Goal: Transaction & Acquisition: Purchase product/service

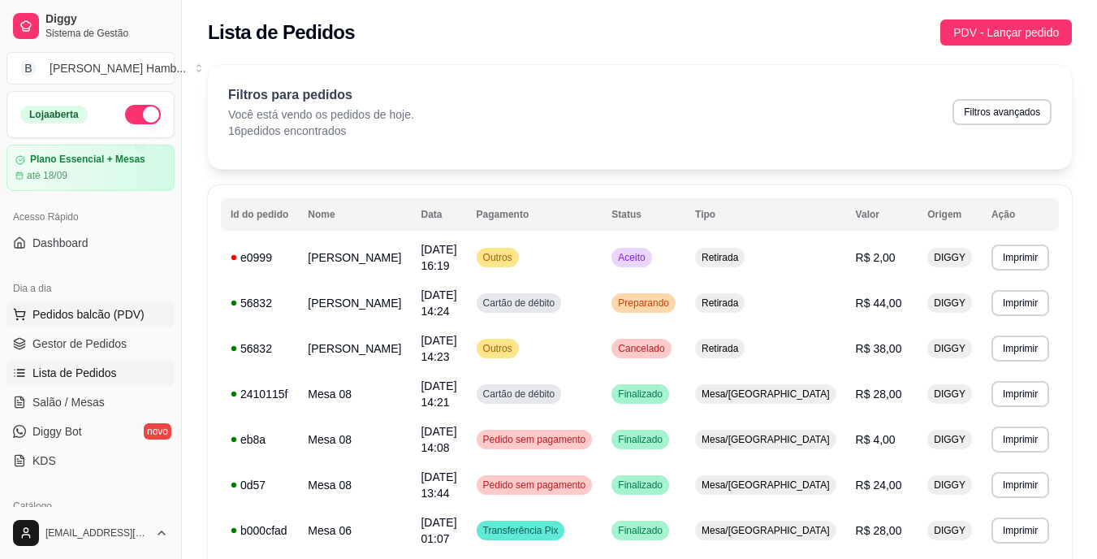
click at [99, 319] on span "Pedidos balcão (PDV)" at bounding box center [88, 314] width 112 height 16
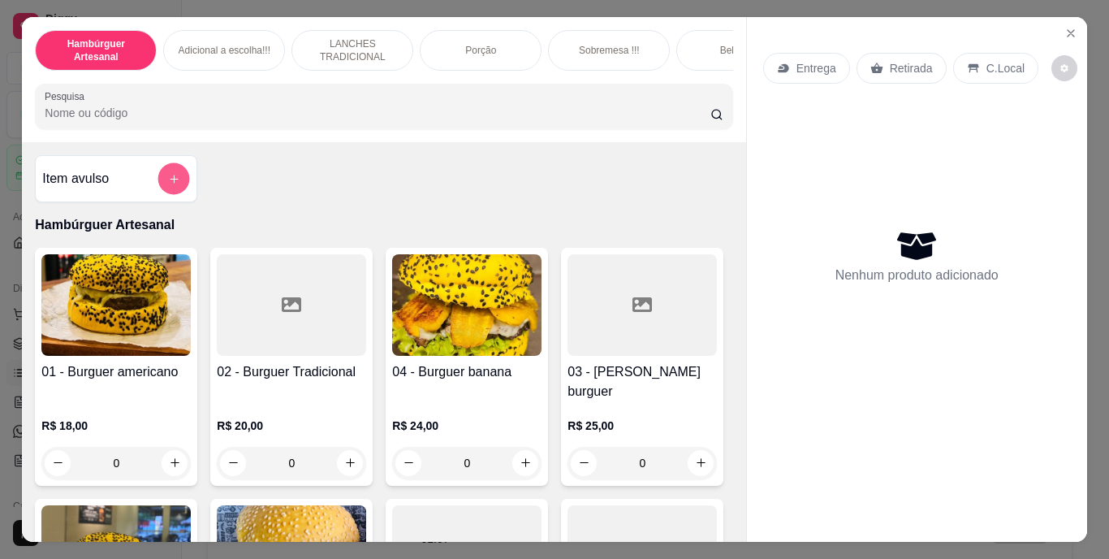
click at [168, 181] on icon "add-separate-item" at bounding box center [174, 178] width 12 height 12
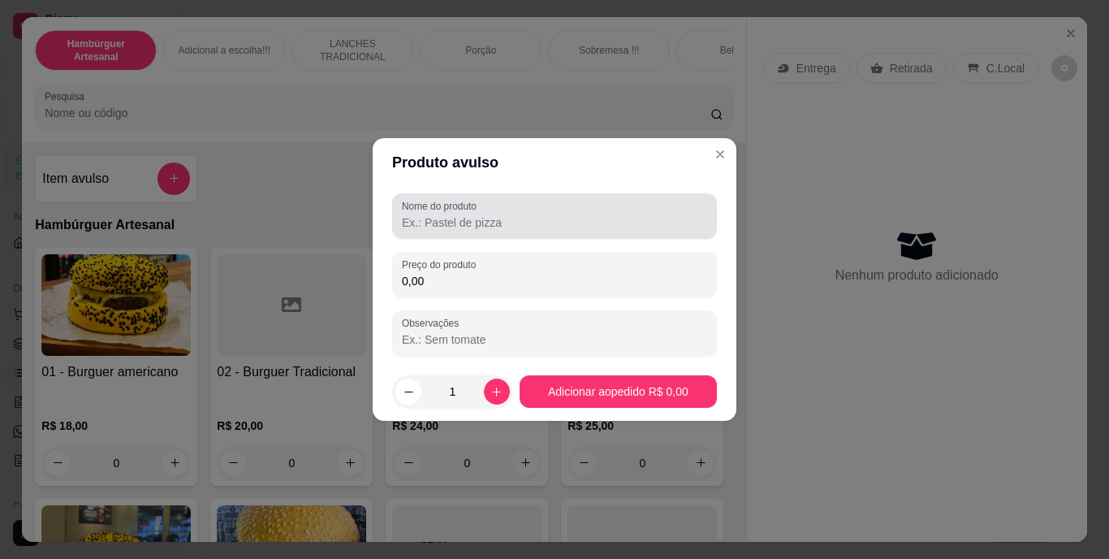
click at [461, 213] on div at bounding box center [554, 216] width 305 height 32
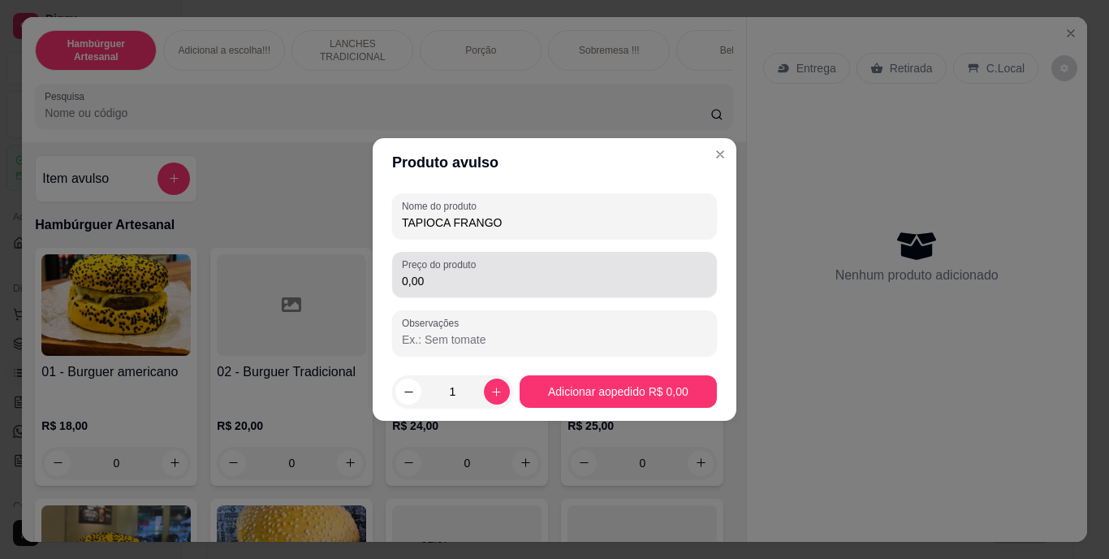
type input "TAPIOCA FRANGO"
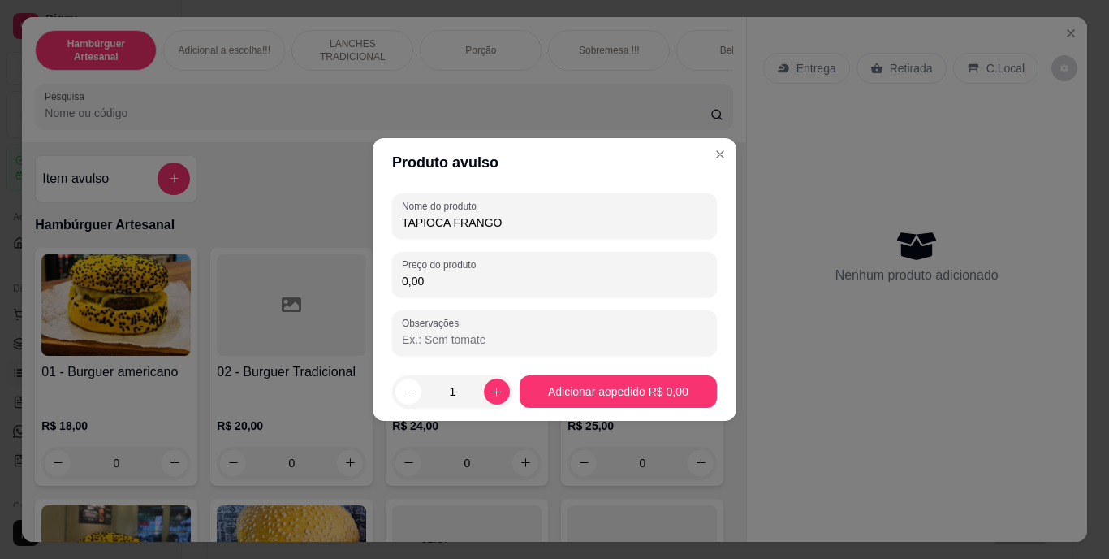
click at [481, 282] on input "0,00" at bounding box center [554, 281] width 305 height 16
type input "17,00"
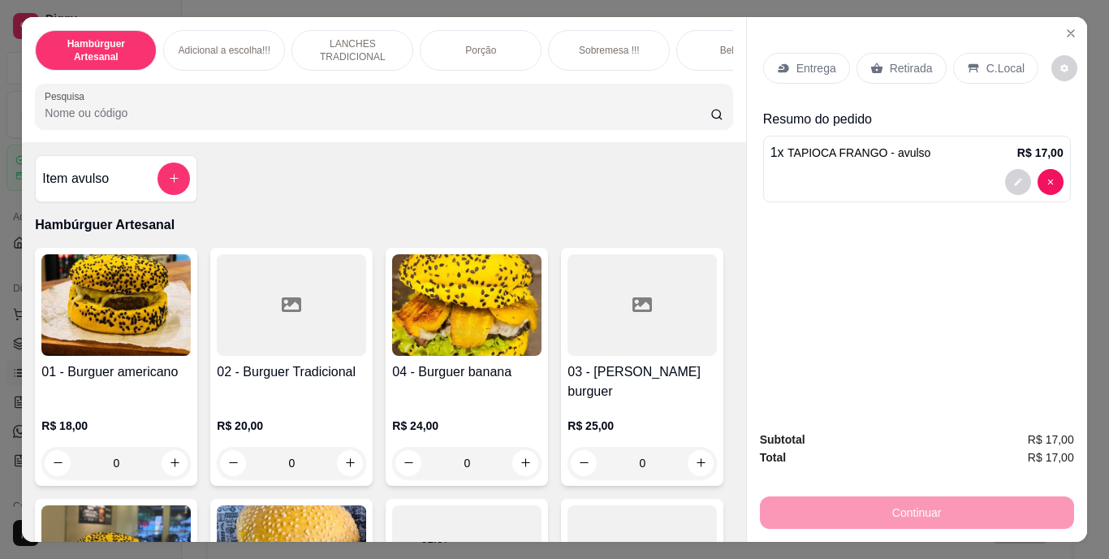
click at [831, 136] on div "1 x TAPIOCA FRANGO - avulso R$ 17,00" at bounding box center [917, 169] width 308 height 67
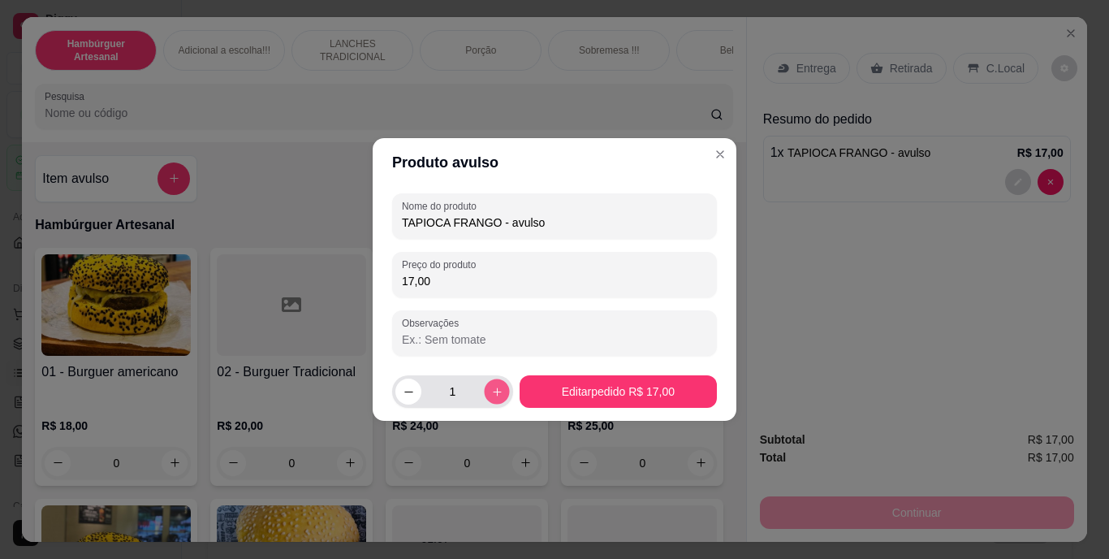
click at [490, 397] on icon "increase-product-quantity" at bounding box center [496, 392] width 12 height 12
type input "2"
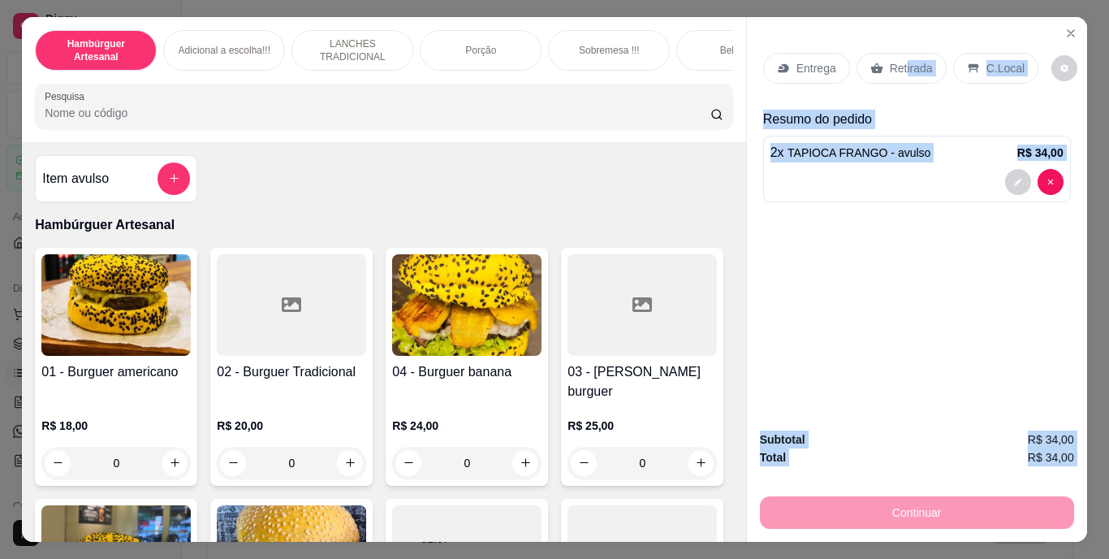
drag, startPoint x: 848, startPoint y: 507, endPoint x: 900, endPoint y: 68, distance: 442.2
click at [900, 68] on div "Entrega Retirada C.Local Resumo do pedido 2 x TAPIOCA FRANGO - avulso R$ 34,00 …" at bounding box center [916, 279] width 341 height 525
click at [900, 68] on p "Retirada" at bounding box center [911, 68] width 43 height 16
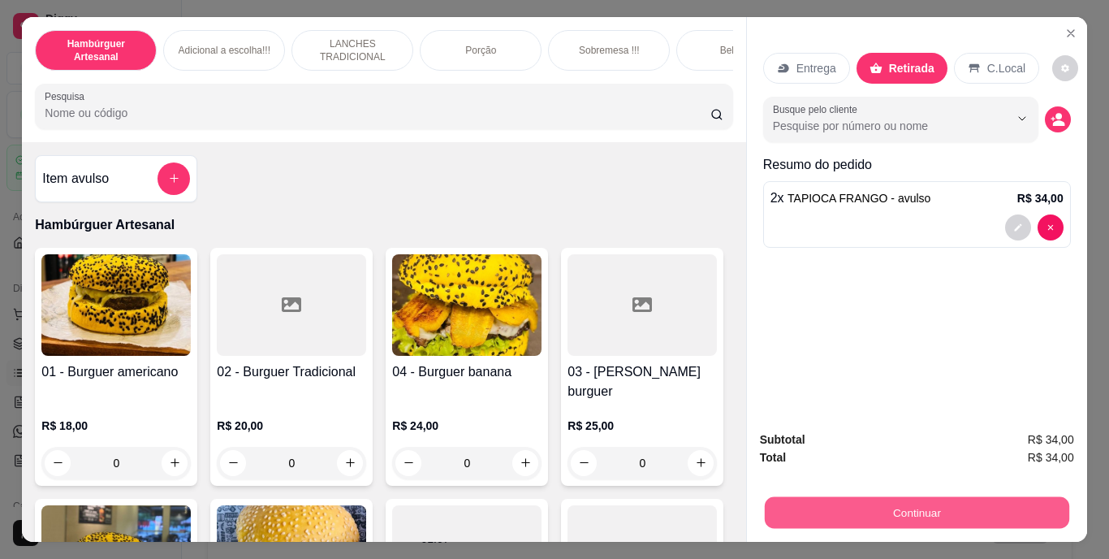
click at [873, 500] on button "Continuar" at bounding box center [916, 513] width 304 height 32
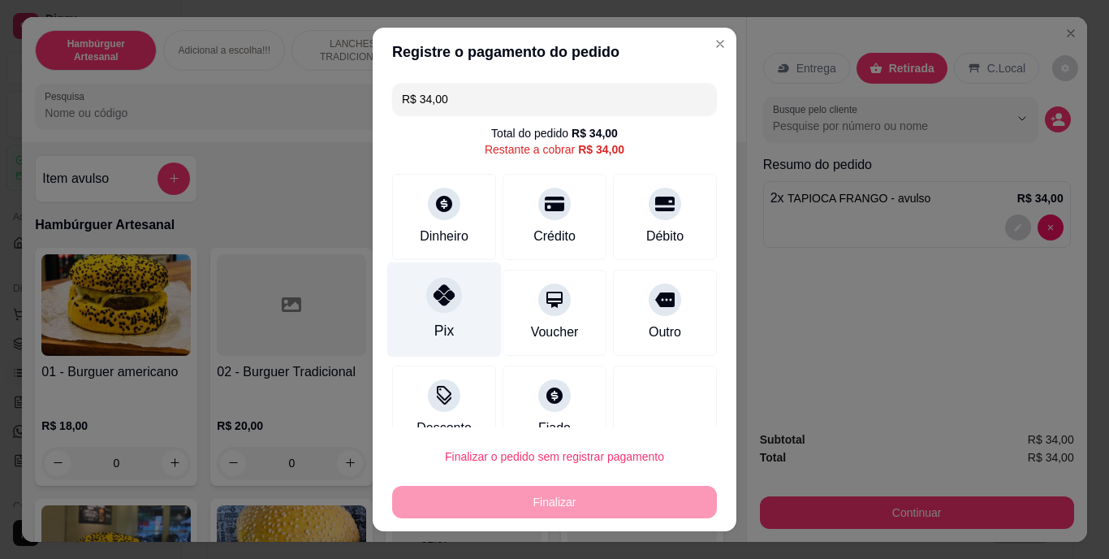
click at [439, 297] on icon at bounding box center [444, 295] width 21 height 21
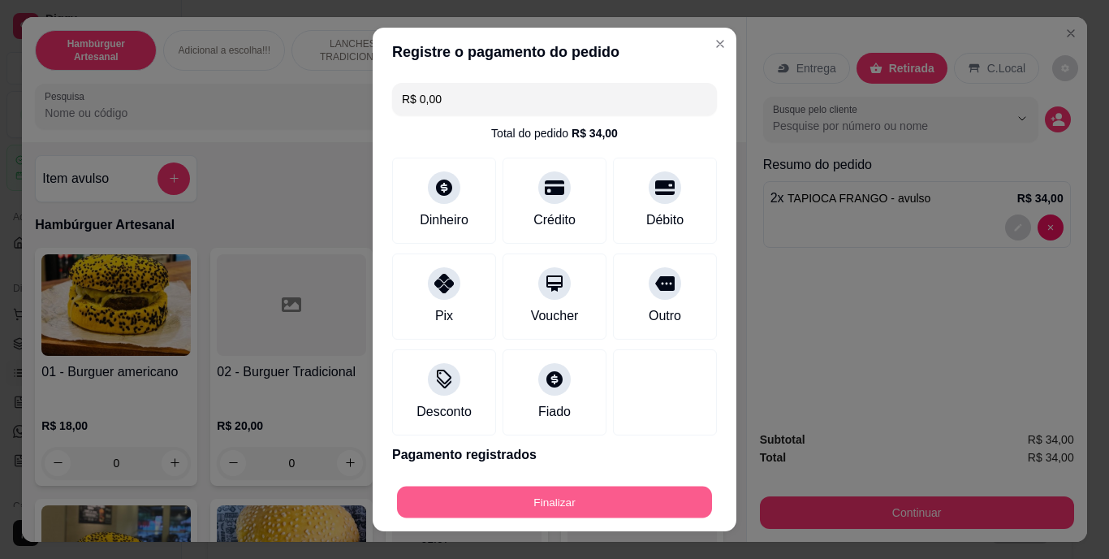
click at [447, 494] on button "Finalizar" at bounding box center [554, 502] width 315 height 32
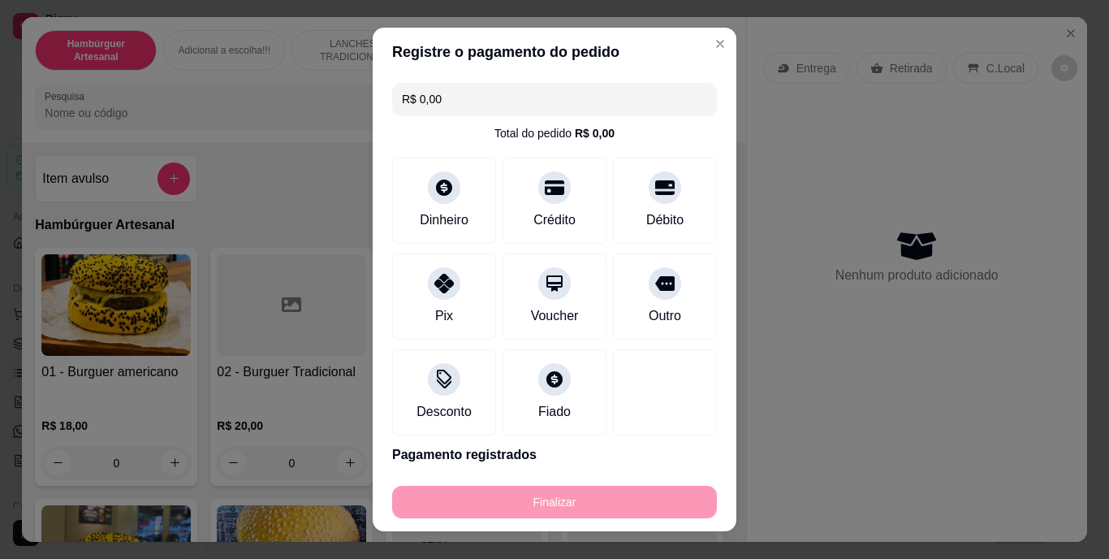
type input "-R$ 34,00"
